Goal: Task Accomplishment & Management: Manage account settings

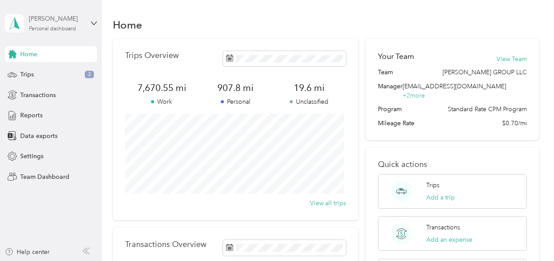
click at [61, 20] on div "[PERSON_NAME]" at bounding box center [56, 18] width 55 height 9
click at [34, 71] on div "Team dashboard" at bounding box center [36, 70] width 47 height 9
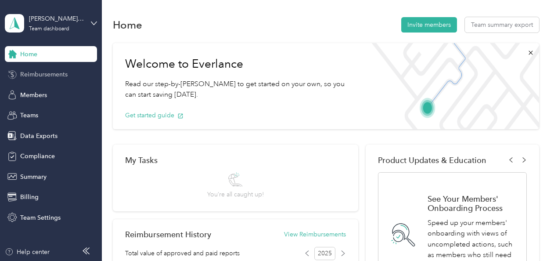
click at [43, 72] on span "Reimbursements" at bounding box center [43, 74] width 47 height 9
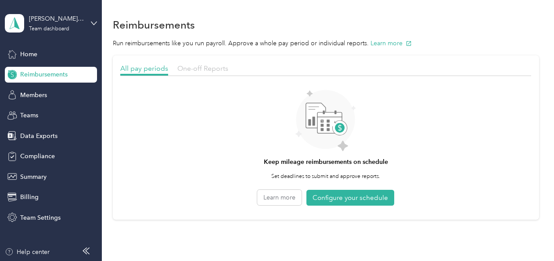
click at [199, 68] on span "One-off Reports" at bounding box center [202, 68] width 51 height 8
